Goal: Task Accomplishment & Management: Complete application form

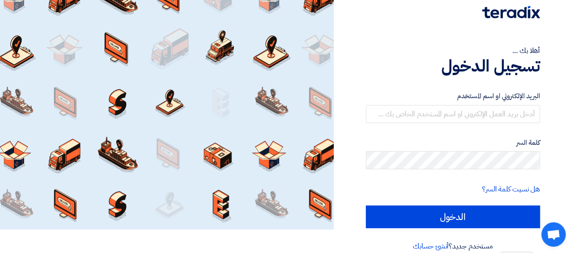
scroll to position [36, 0]
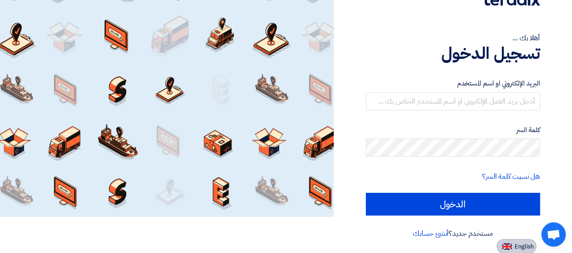
click at [513, 250] on button "English" at bounding box center [516, 246] width 40 height 14
type input "Sign in"
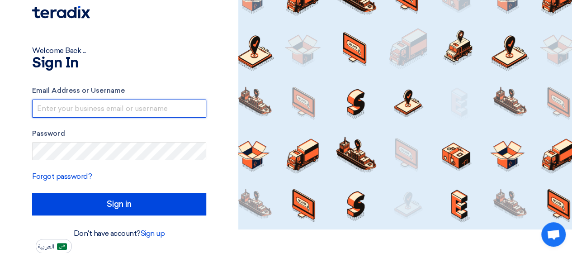
click at [113, 111] on input "text" at bounding box center [119, 108] width 174 height 18
type input "[PERSON_NAME][EMAIL_ADDRESS][DOMAIN_NAME]"
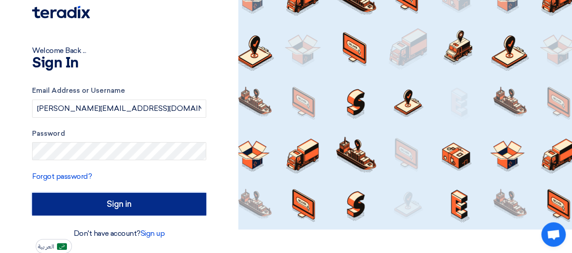
click at [104, 195] on input "Sign in" at bounding box center [119, 204] width 174 height 23
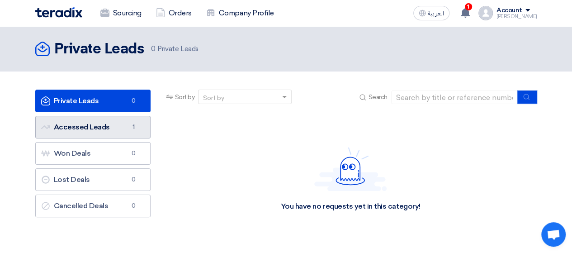
click at [120, 131] on link "Accessed Leads Accessed Leads 1" at bounding box center [92, 127] width 115 height 23
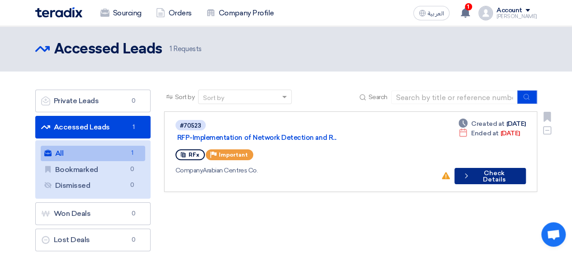
click at [468, 171] on icon "Check details" at bounding box center [466, 175] width 8 height 9
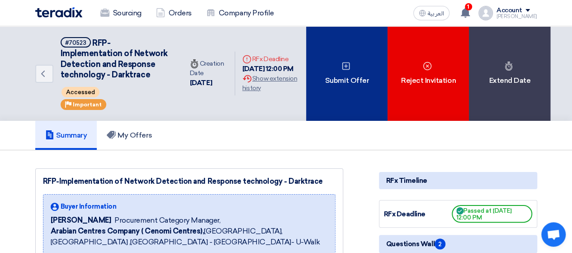
click at [359, 91] on div "Submit Offer" at bounding box center [346, 73] width 81 height 94
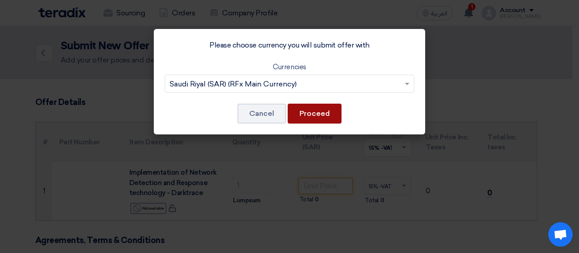
click at [312, 111] on button "Proceed" at bounding box center [314, 114] width 54 height 20
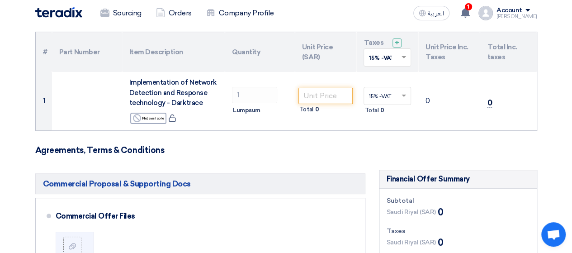
scroll to position [90, 0]
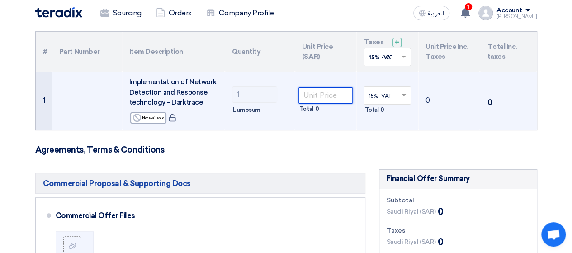
click at [325, 95] on input "number" at bounding box center [325, 95] width 55 height 16
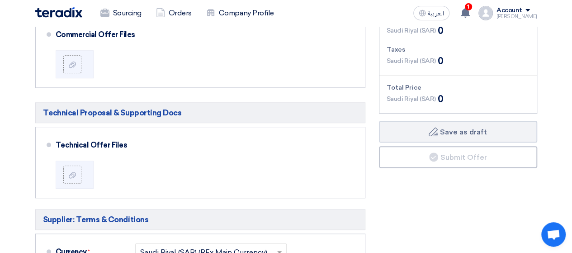
scroll to position [0, 0]
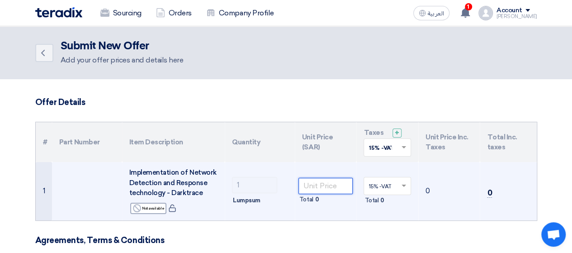
click at [327, 187] on input "number" at bounding box center [325, 186] width 55 height 16
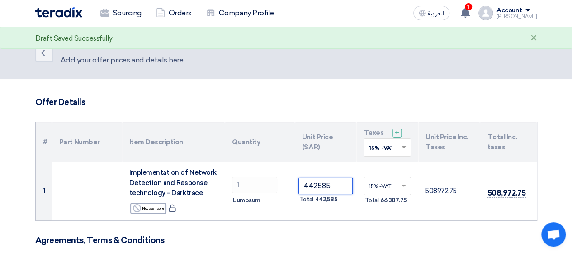
type input "442585"
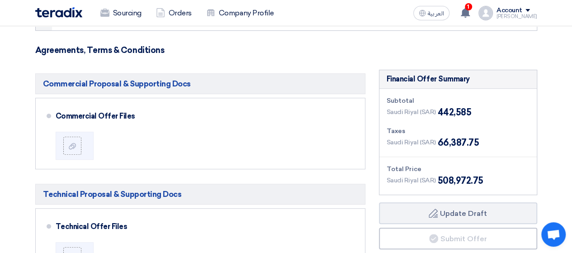
scroll to position [136, 0]
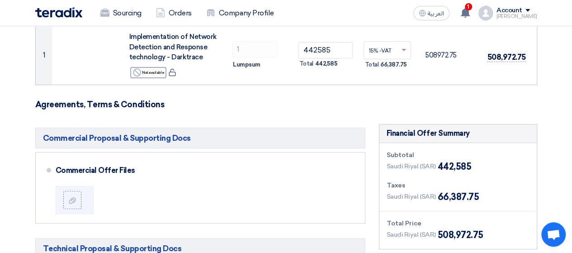
click at [444, 230] on span "508,972.75" at bounding box center [460, 235] width 46 height 14
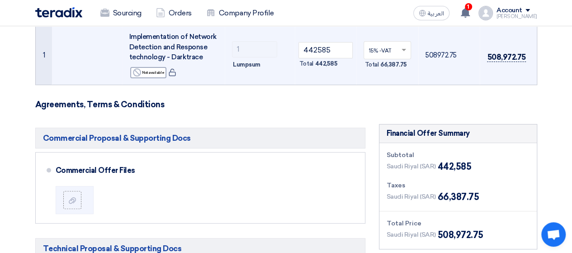
click at [513, 56] on span "508,972.75" at bounding box center [506, 56] width 38 height 9
click at [514, 56] on span "508,972.75" at bounding box center [506, 56] width 38 height 9
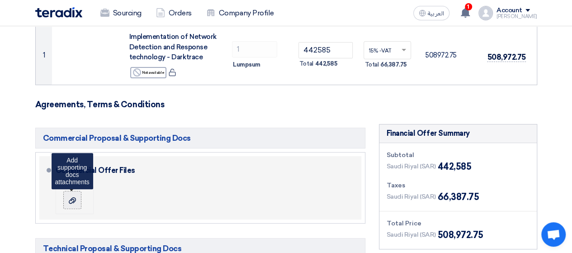
click at [70, 197] on icon at bounding box center [72, 200] width 7 height 7
click at [0, 0] on input "file" at bounding box center [0, 0] width 0 height 0
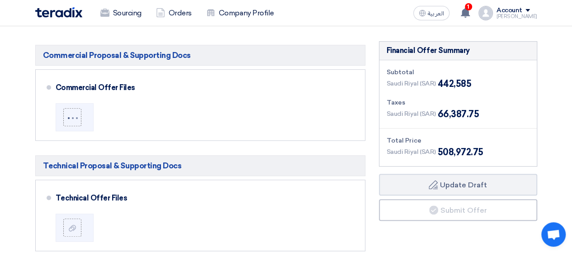
scroll to position [271, 0]
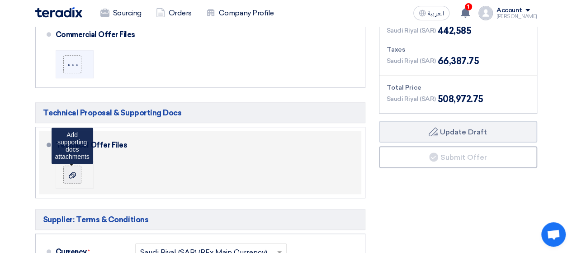
click at [74, 178] on label at bounding box center [72, 174] width 18 height 18
click at [0, 0] on input "file" at bounding box center [0, 0] width 0 height 0
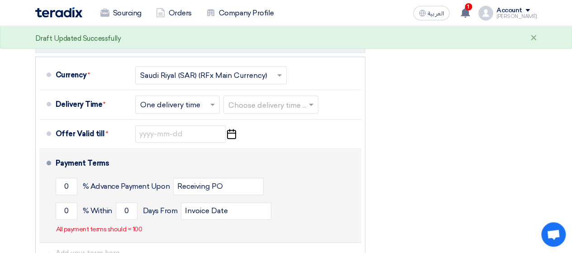
scroll to position [452, 0]
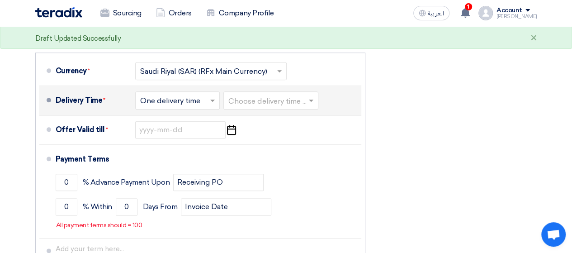
click at [202, 102] on input "text" at bounding box center [177, 100] width 75 height 13
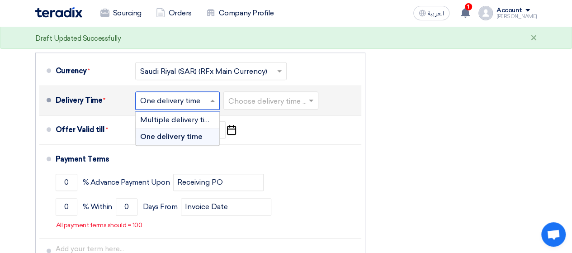
click at [196, 132] on span "One delivery time" at bounding box center [171, 136] width 62 height 9
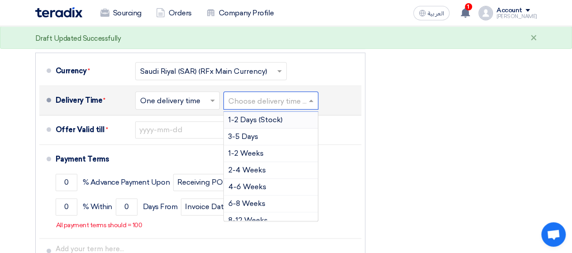
click at [270, 104] on input "text" at bounding box center [271, 100] width 86 height 13
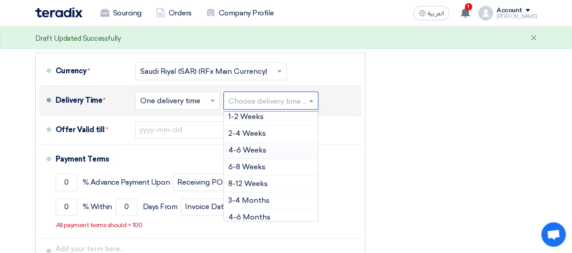
scroll to position [0, 0]
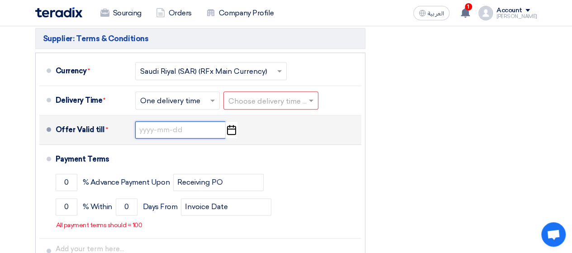
click at [180, 132] on input at bounding box center [180, 129] width 90 height 17
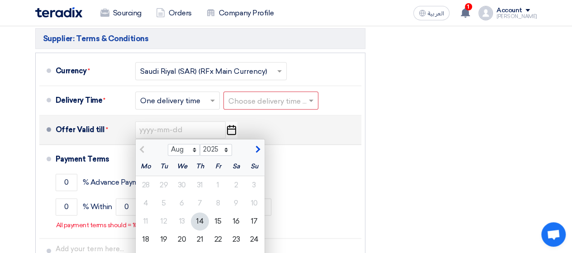
click at [254, 148] on span "button" at bounding box center [256, 149] width 5 height 8
select select "9"
click at [249, 199] on div "14" at bounding box center [254, 203] width 18 height 18
type input "9/14/2025"
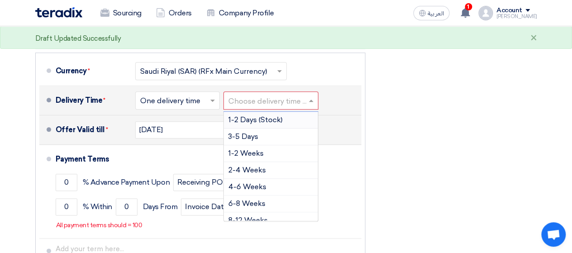
click at [252, 105] on input "text" at bounding box center [271, 100] width 86 height 13
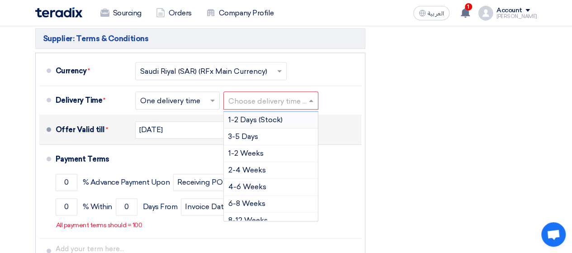
click at [417, 151] on div "Financial Offer Summary Subtotal Saudi Riyal (SAR) 442,585 Taxes Draft" at bounding box center [458, 48] width 172 height 483
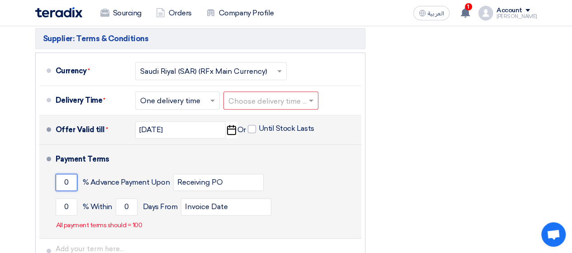
click at [65, 180] on input "0" at bounding box center [67, 182] width 22 height 17
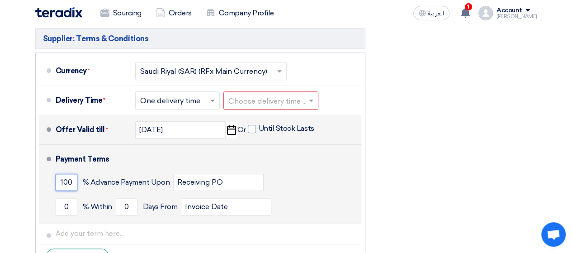
type input "100"
click at [345, 195] on div "0 % Within 0 Days From Invoice Date" at bounding box center [207, 206] width 302 height 24
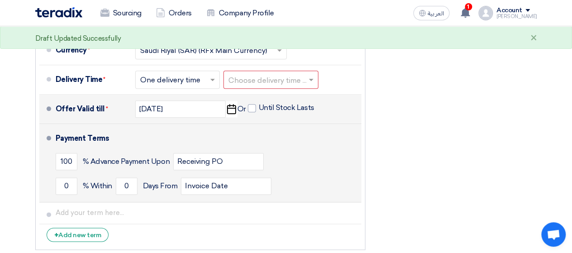
scroll to position [452, 0]
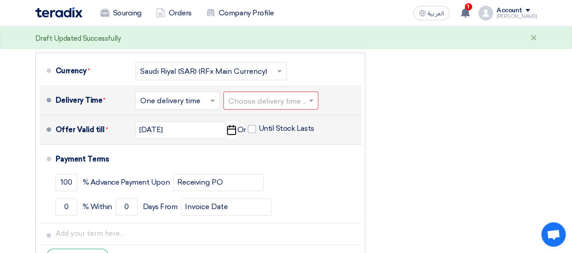
click at [259, 97] on input "text" at bounding box center [271, 100] width 86 height 13
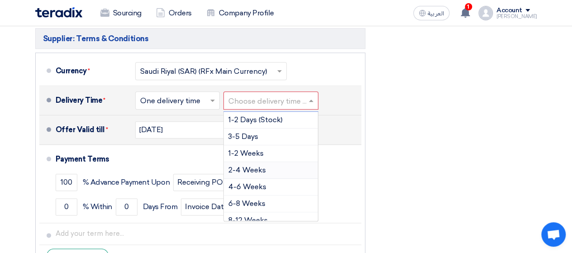
click at [257, 169] on span "2-4 Weeks" at bounding box center [247, 169] width 38 height 9
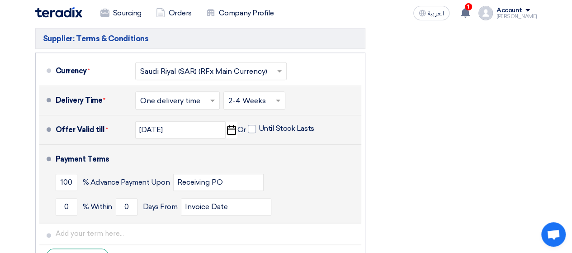
click at [336, 168] on div "Payment Terms" at bounding box center [203, 159] width 295 height 22
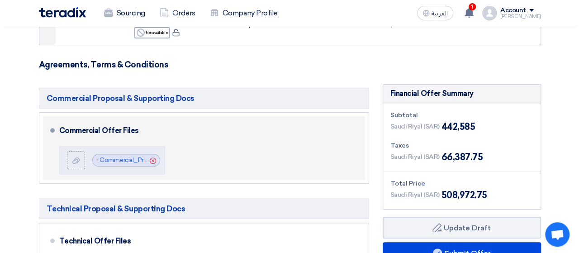
scroll to position [226, 0]
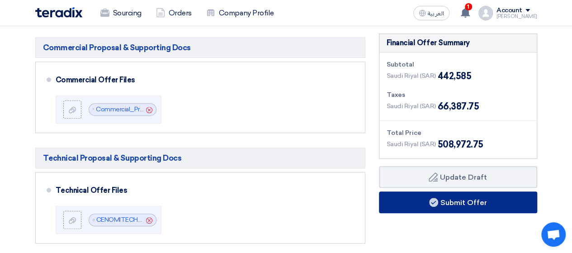
click at [419, 197] on button "Submit Offer" at bounding box center [458, 202] width 158 height 22
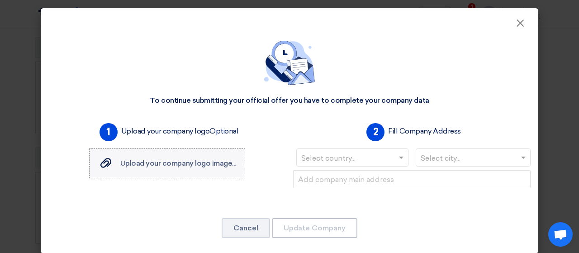
click at [203, 166] on span "Upload your company logo image..." at bounding box center [177, 163] width 115 height 9
click at [0, 0] on input "Upload your company logo image... Upload your company logo image..." at bounding box center [0, 0] width 0 height 0
click at [209, 164] on span "Upload your company logo image..." at bounding box center [177, 163] width 115 height 9
click at [0, 0] on input "Upload your company logo image... Upload your company logo image..." at bounding box center [0, 0] width 0 height 0
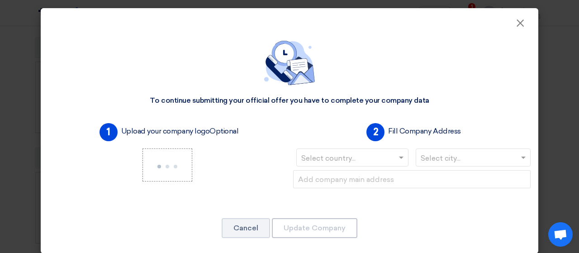
click at [376, 162] on input "text" at bounding box center [347, 158] width 93 height 15
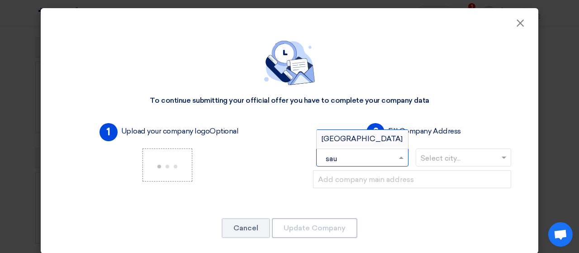
type input "saud"
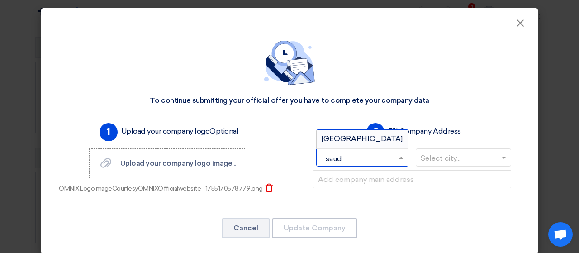
click at [367, 141] on span "Saudi Arabia" at bounding box center [361, 138] width 81 height 9
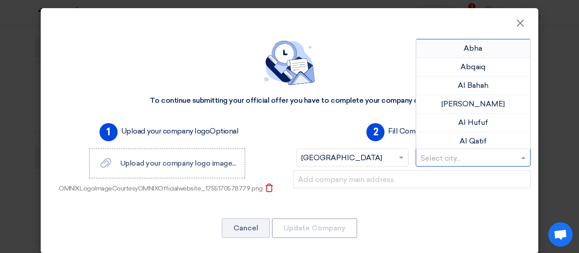
click at [433, 160] on input "text" at bounding box center [468, 158] width 96 height 15
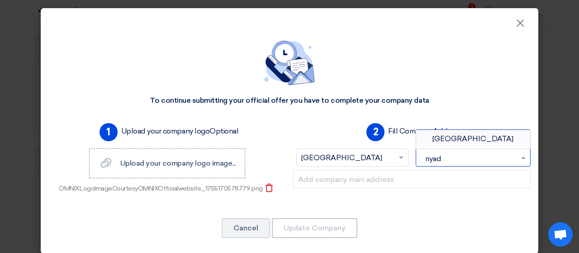
type input "riyadh"
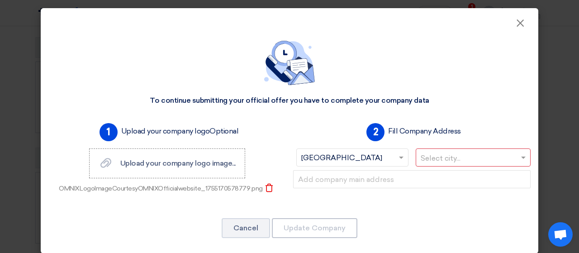
click at [467, 129] on div "2 Fill Company Address Select country... × Saudi Arabia × Select city..." at bounding box center [411, 160] width 245 height 83
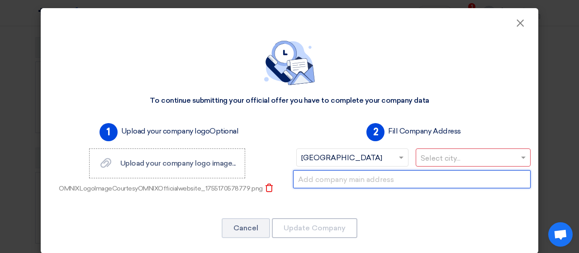
click at [385, 173] on input "text" at bounding box center [411, 179] width 237 height 18
type input "Riyadh Business Gate, Building C4,Ground Floor"
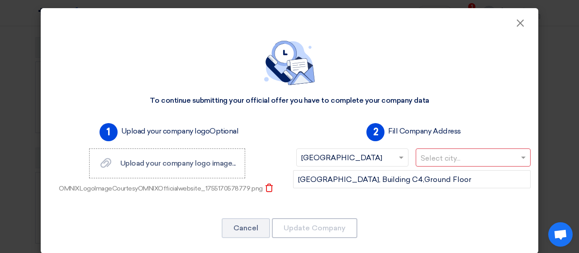
click at [390, 207] on div "1 Upload your company logo Optional Upload your company logo image... Upload yo…" at bounding box center [289, 164] width 489 height 90
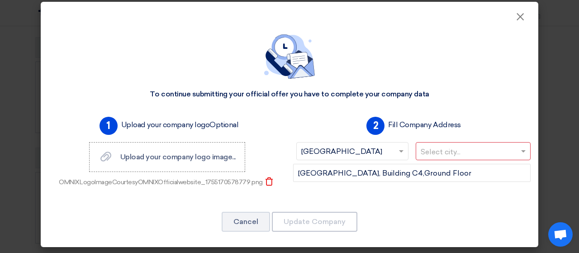
scroll to position [8, 0]
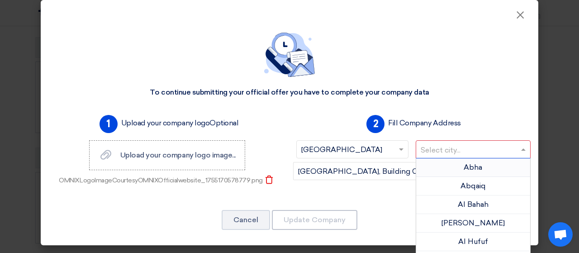
click at [446, 153] on input "text" at bounding box center [468, 150] width 96 height 15
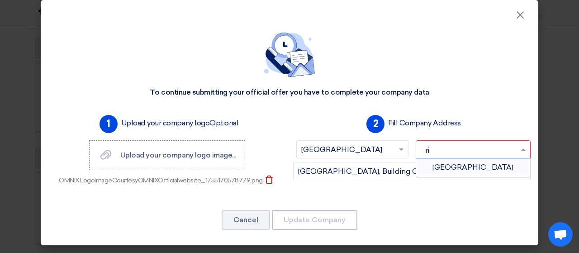
type input "riy"
click at [455, 165] on span "Riyadh" at bounding box center [472, 167] width 81 height 9
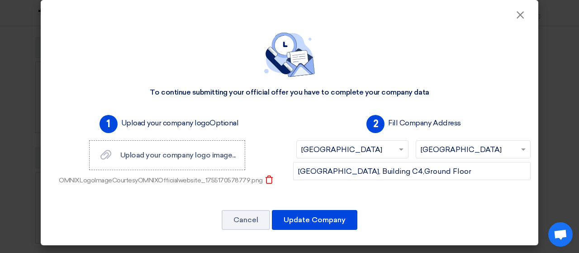
click at [446, 193] on div "Riyadh Business Gate, Building C4,Ground Floor" at bounding box center [411, 178] width 245 height 33
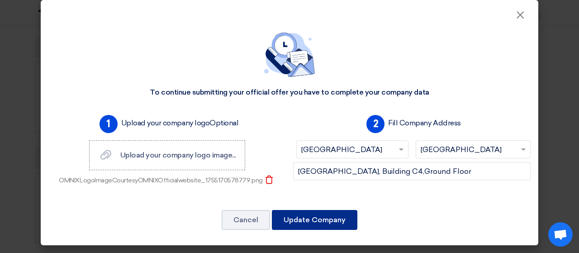
click at [311, 221] on button "Update Company" at bounding box center [314, 220] width 85 height 20
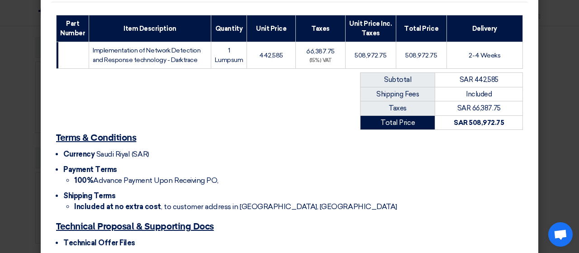
scroll to position [299, 0]
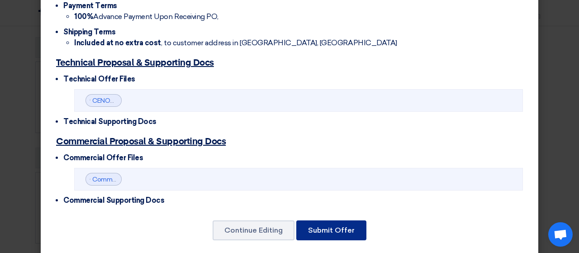
click at [314, 220] on button "Submit Offer" at bounding box center [331, 230] width 70 height 20
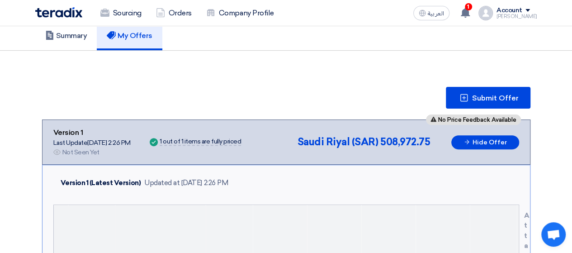
scroll to position [90, 0]
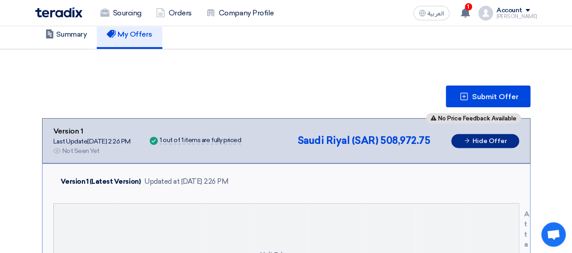
click at [483, 139] on button "Hide Offer" at bounding box center [485, 141] width 68 height 14
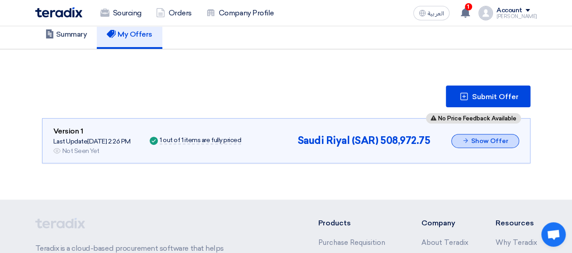
click at [475, 141] on button "Show Offer" at bounding box center [485, 141] width 68 height 14
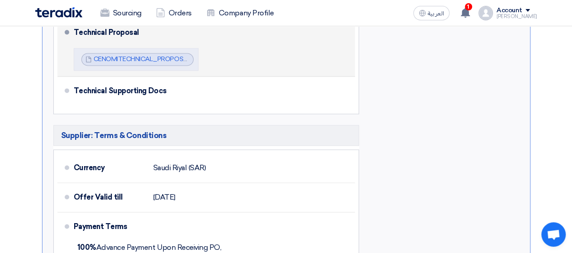
scroll to position [542, 0]
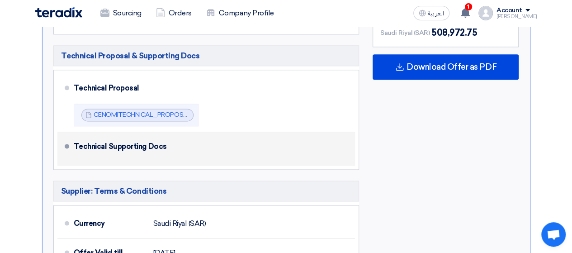
click at [151, 140] on div "Technical Supporting Docs" at bounding box center [209, 147] width 271 height 22
click at [145, 152] on div "Technical Supporting Docs" at bounding box center [209, 147] width 271 height 22
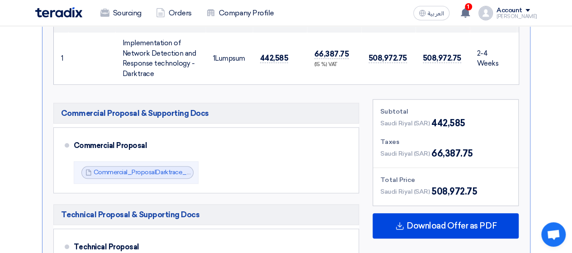
scroll to position [407, 0]
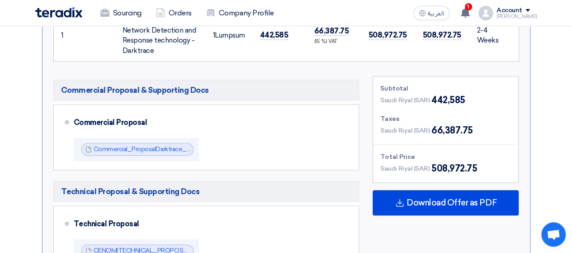
click at [471, 5] on app-header-notification-menu "1 A request has been edited! - "RFP-Implementation of Network Detection and Res…" at bounding box center [465, 13] width 25 height 18
click at [470, 9] on span "1" at bounding box center [468, 6] width 7 height 7
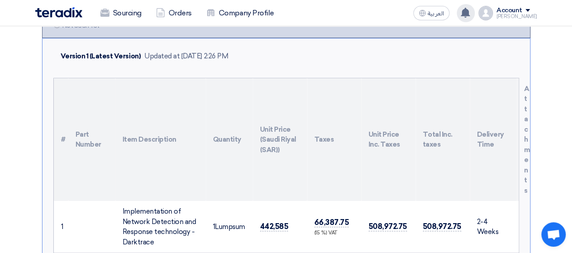
scroll to position [0, 0]
